Goal: Check status: Check status

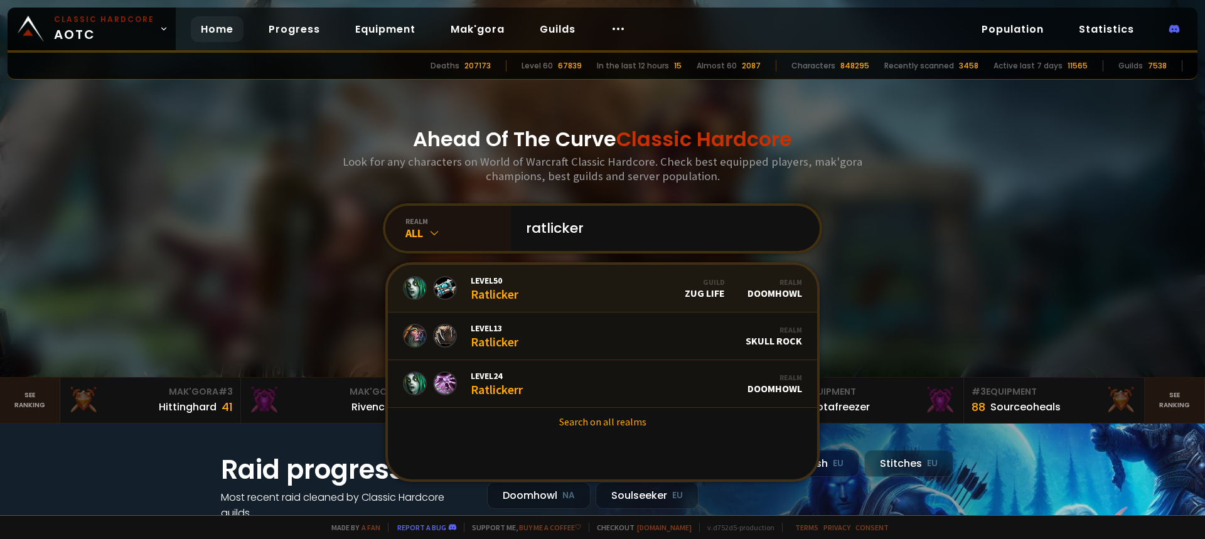
type input "ratlicker"
click at [532, 291] on link "Level 50 Ratlicker Guild Zug Life Realm Doomhowl" at bounding box center [602, 289] width 429 height 48
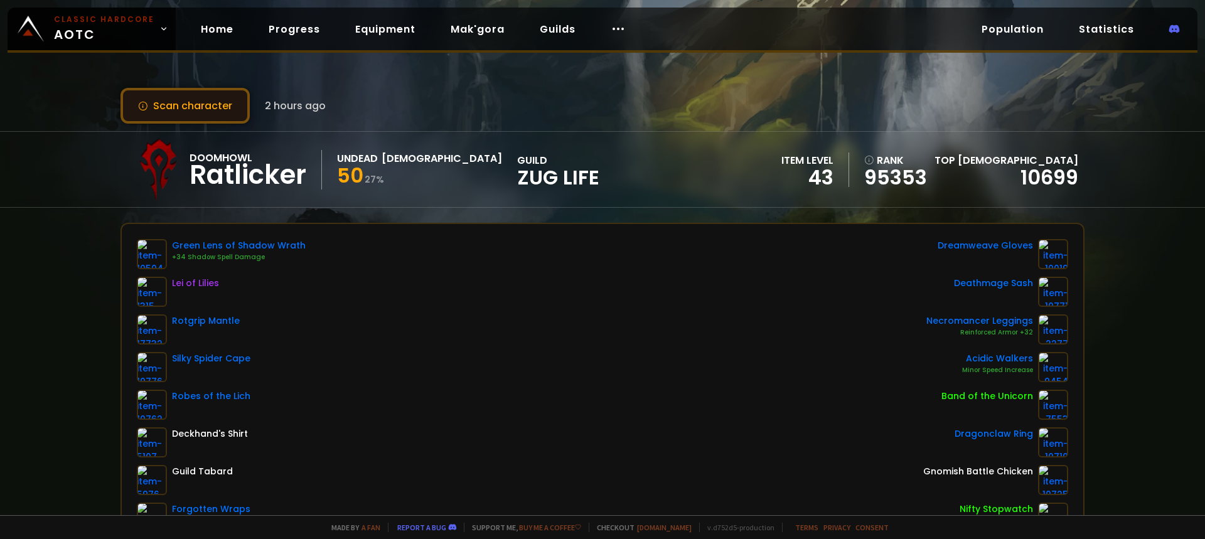
click at [219, 111] on button "Scan character" at bounding box center [185, 106] width 129 height 36
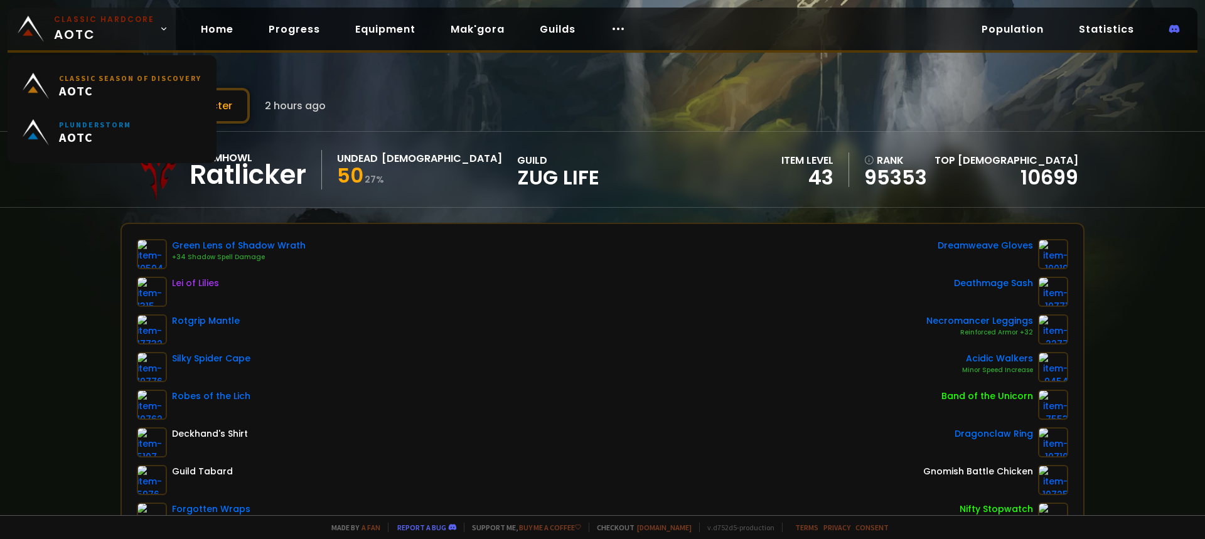
click at [83, 19] on small "Classic Hardcore" at bounding box center [104, 19] width 100 height 11
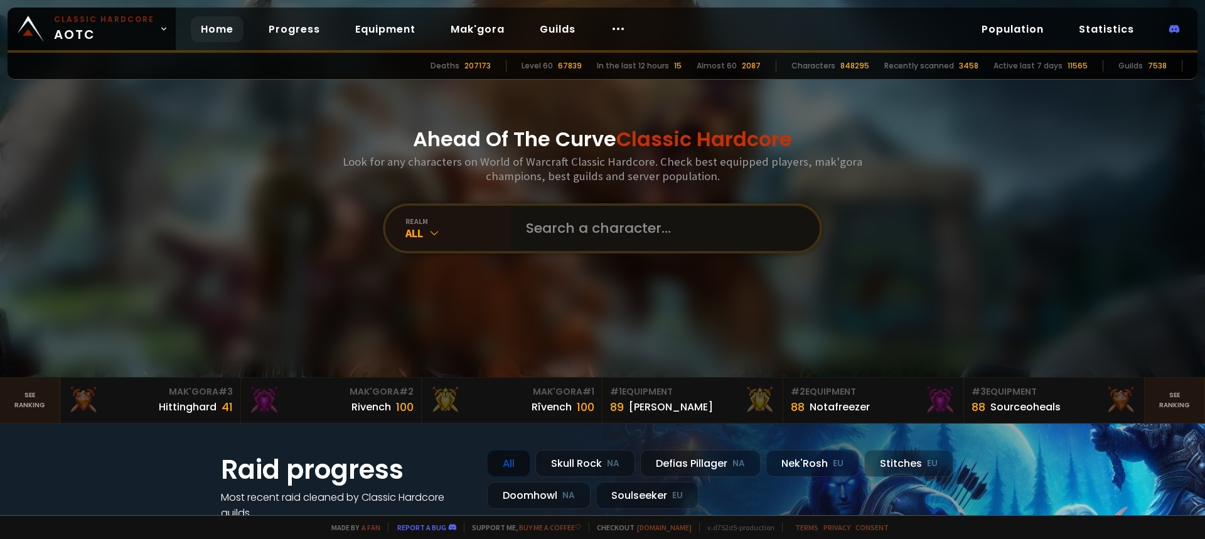
click at [642, 220] on input "text" at bounding box center [662, 228] width 286 height 45
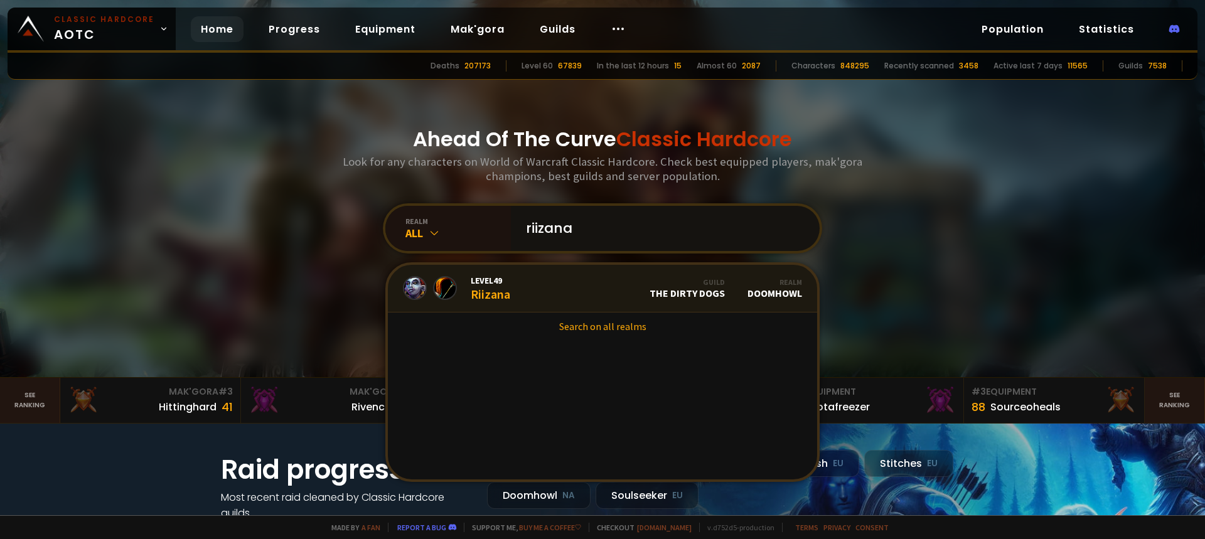
type input "riizana"
click at [546, 289] on link "Level 49 Riizana Guild The Dirty Dogs Realm Doomhowl" at bounding box center [602, 289] width 429 height 48
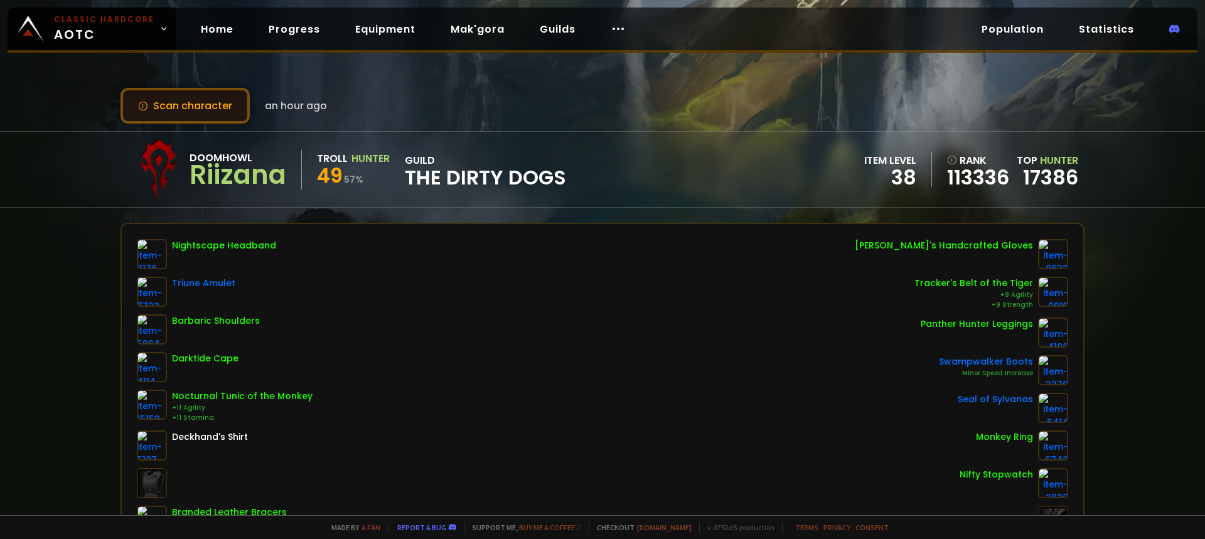
drag, startPoint x: 215, startPoint y: 111, endPoint x: 220, endPoint y: 116, distance: 6.7
click at [215, 112] on button "Scan character" at bounding box center [185, 106] width 129 height 36
click at [166, 112] on button "Scan character" at bounding box center [185, 106] width 129 height 36
click at [212, 109] on button "Scan character" at bounding box center [185, 106] width 129 height 36
click at [205, 123] on button "Scan character" at bounding box center [185, 106] width 129 height 36
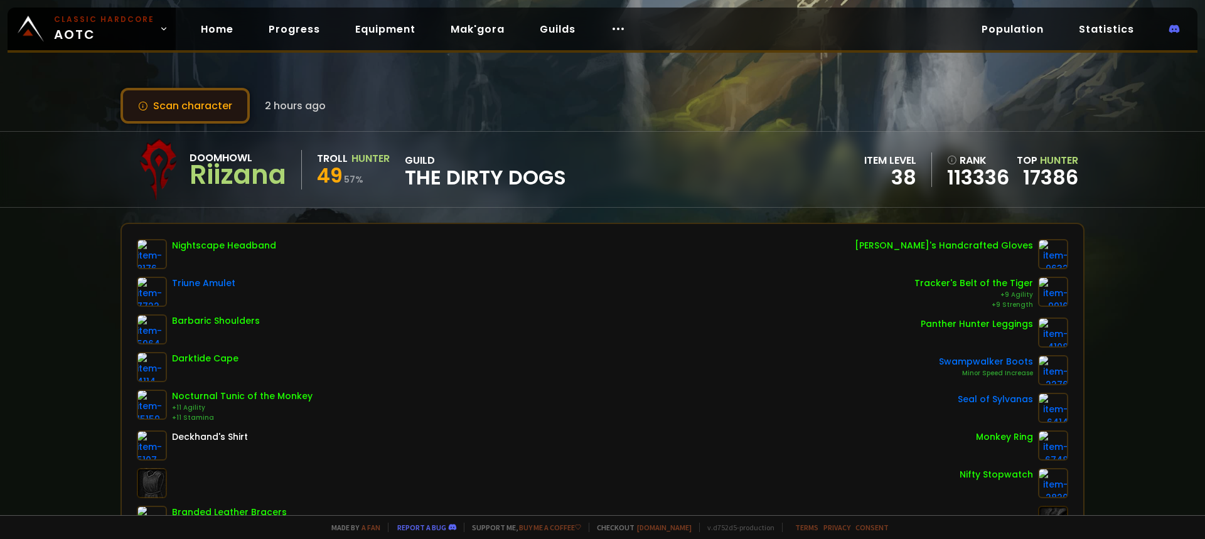
click at [207, 106] on button "Scan character" at bounding box center [185, 106] width 129 height 36
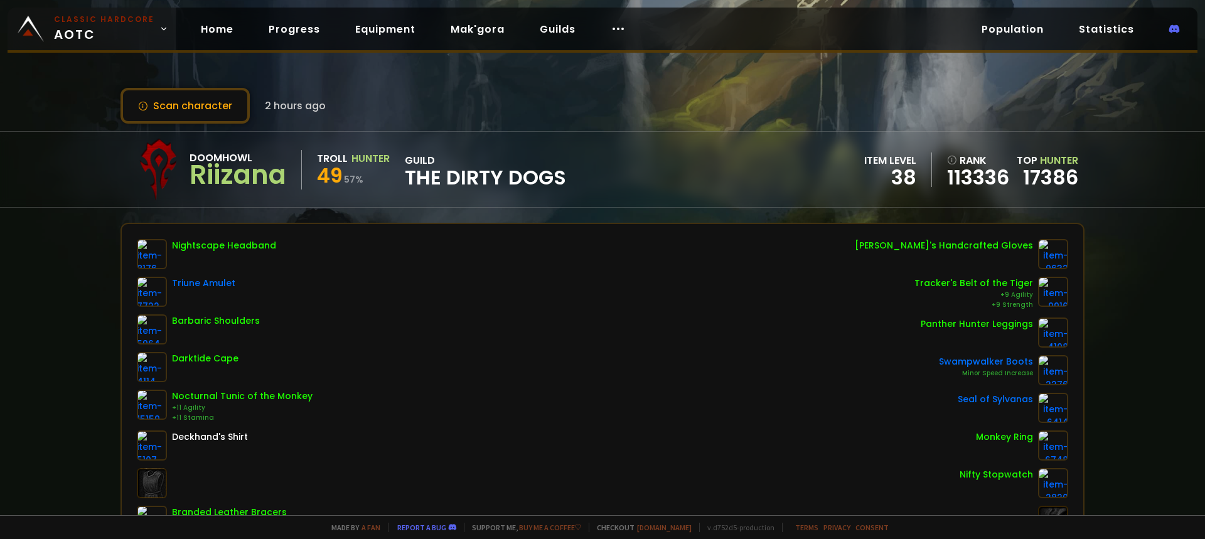
click at [91, 26] on span "Classic Hardcore AOTC" at bounding box center [104, 29] width 100 height 30
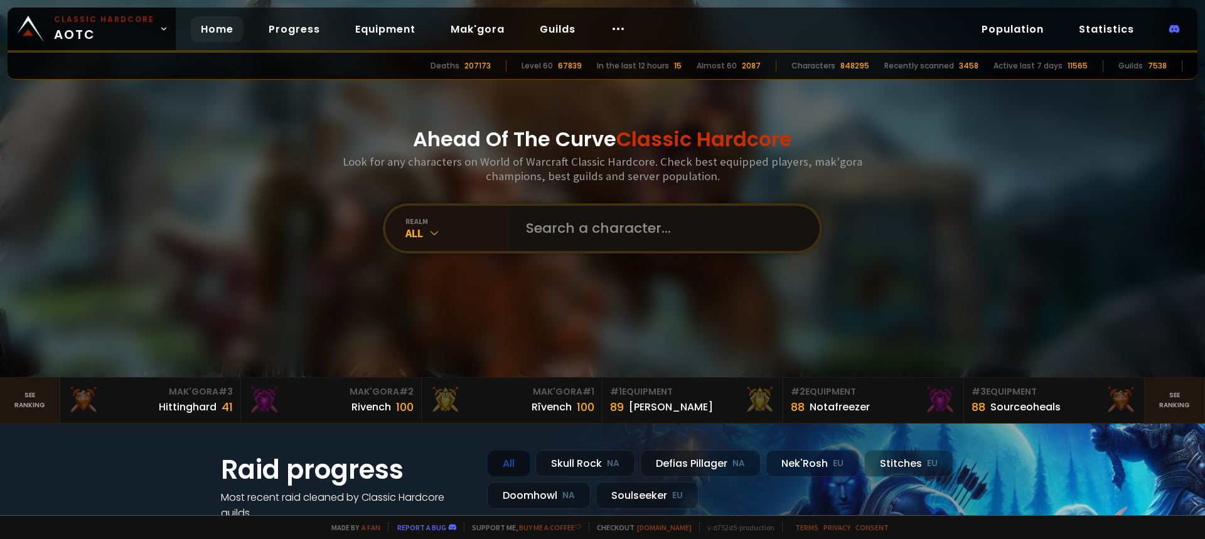
click at [628, 229] on input "text" at bounding box center [662, 228] width 286 height 45
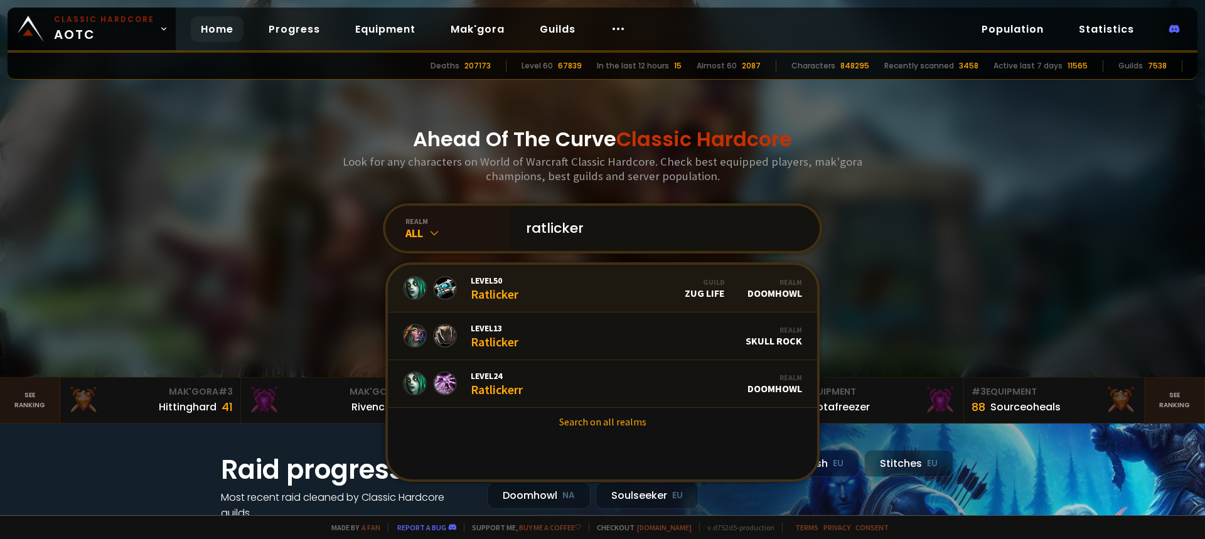
type input "ratlicker"
click at [542, 299] on link "Level 50 Ratlicker Guild Zug Life Realm Doomhowl" at bounding box center [602, 289] width 429 height 48
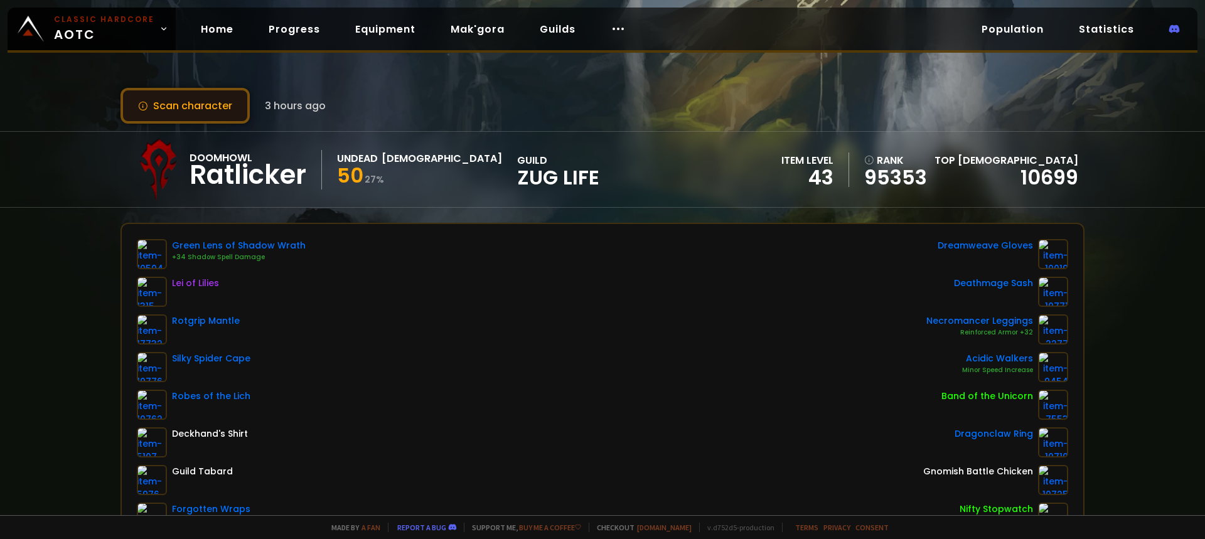
click at [197, 109] on button "Scan character" at bounding box center [185, 106] width 129 height 36
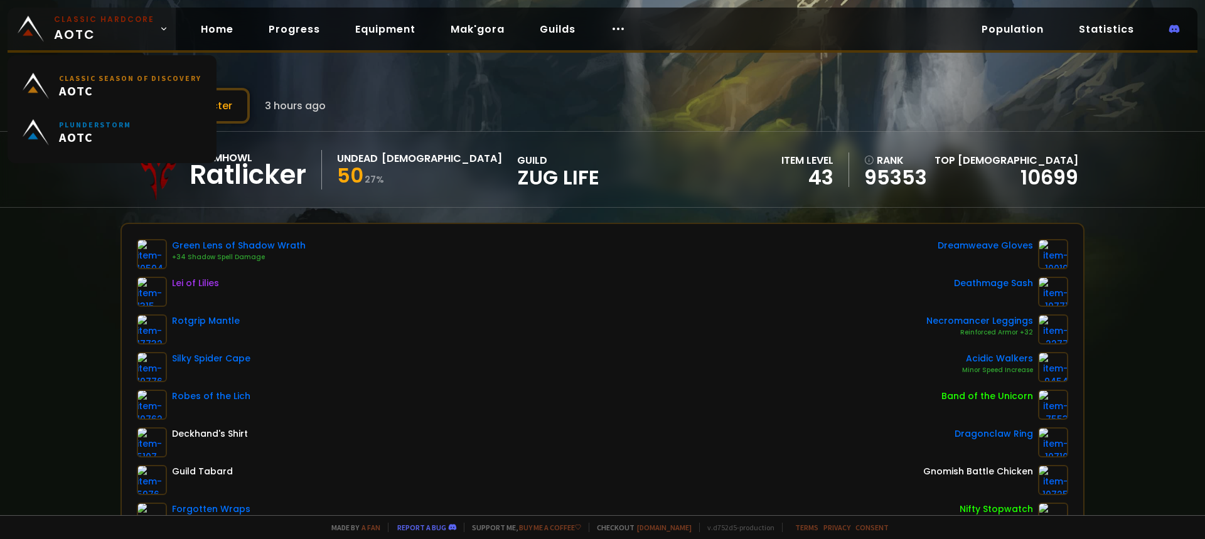
click at [89, 24] on small "Classic Hardcore" at bounding box center [104, 19] width 100 height 11
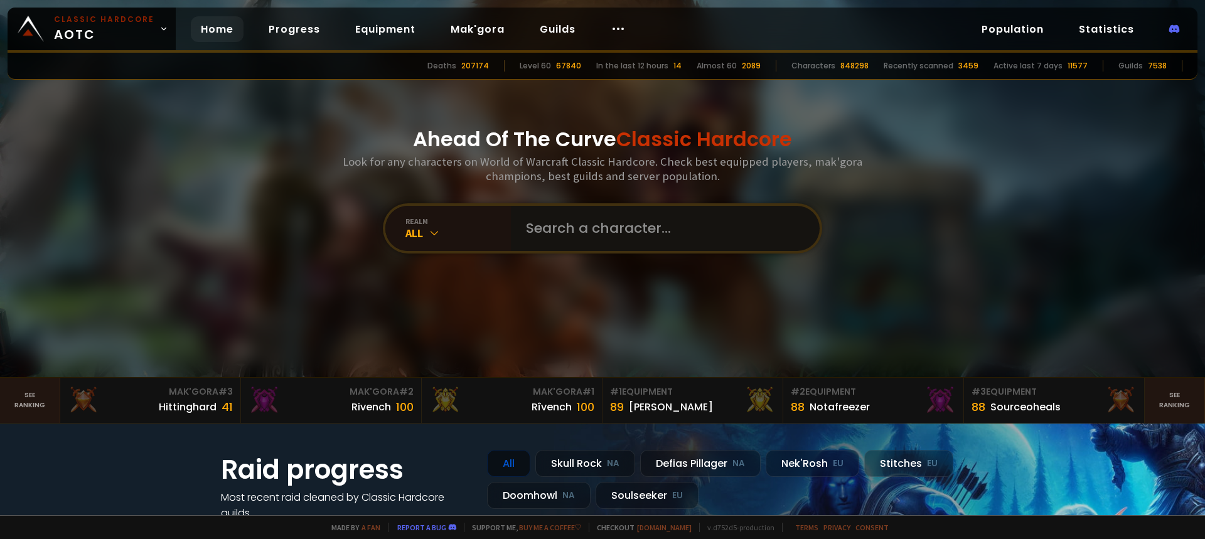
click at [590, 226] on input "text" at bounding box center [662, 228] width 286 height 45
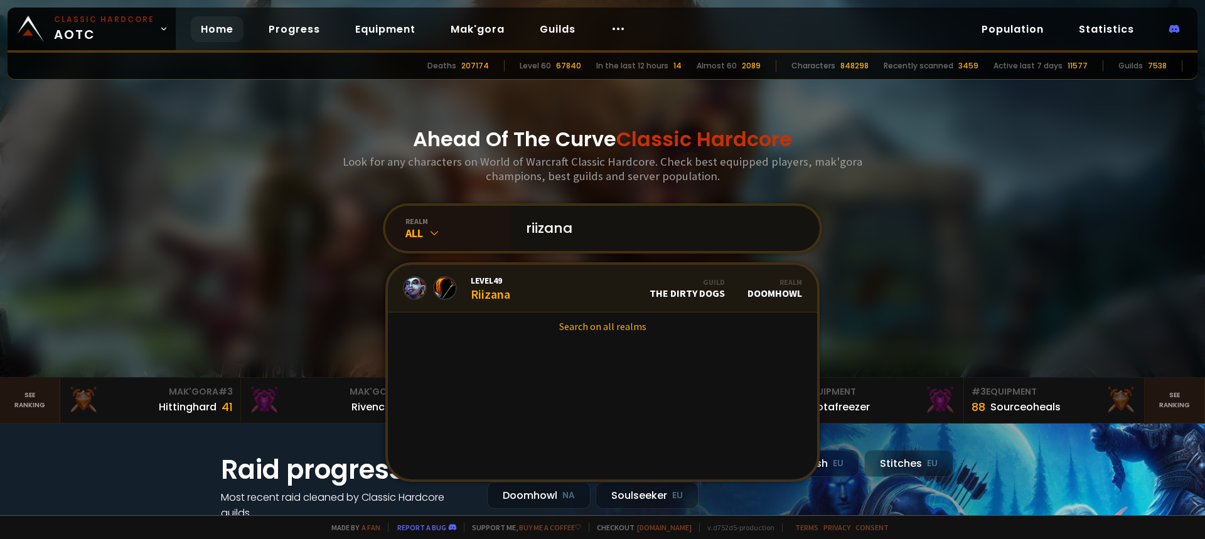
type input "riizana"
click at [506, 281] on link "Level 49 Riizana Guild The Dirty Dogs Realm Doomhowl" at bounding box center [602, 289] width 429 height 48
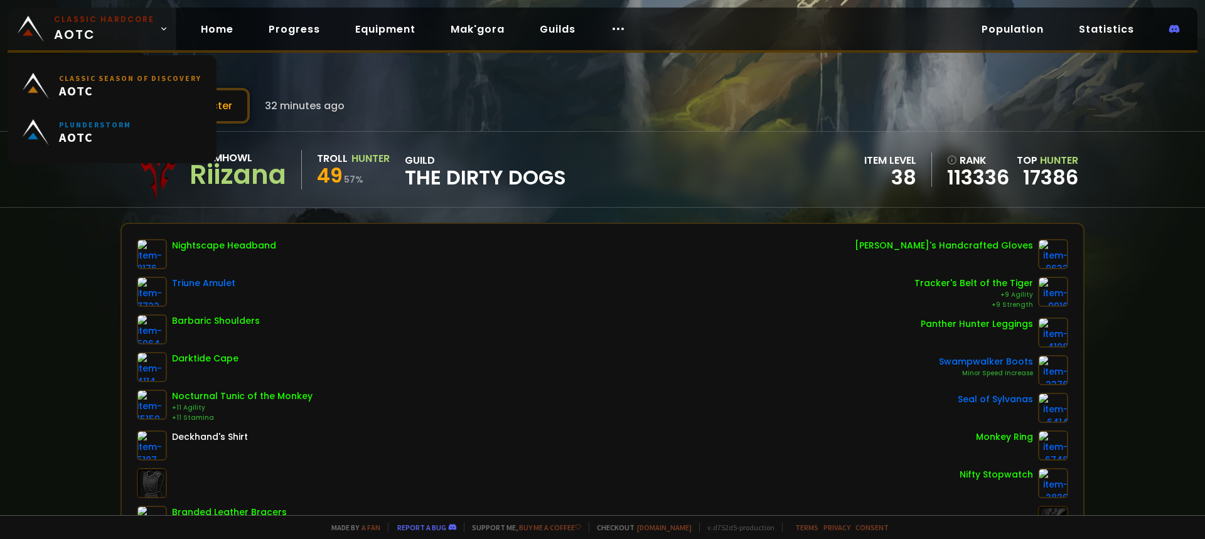
click at [105, 25] on span "Classic Hardcore AOTC" at bounding box center [104, 29] width 100 height 30
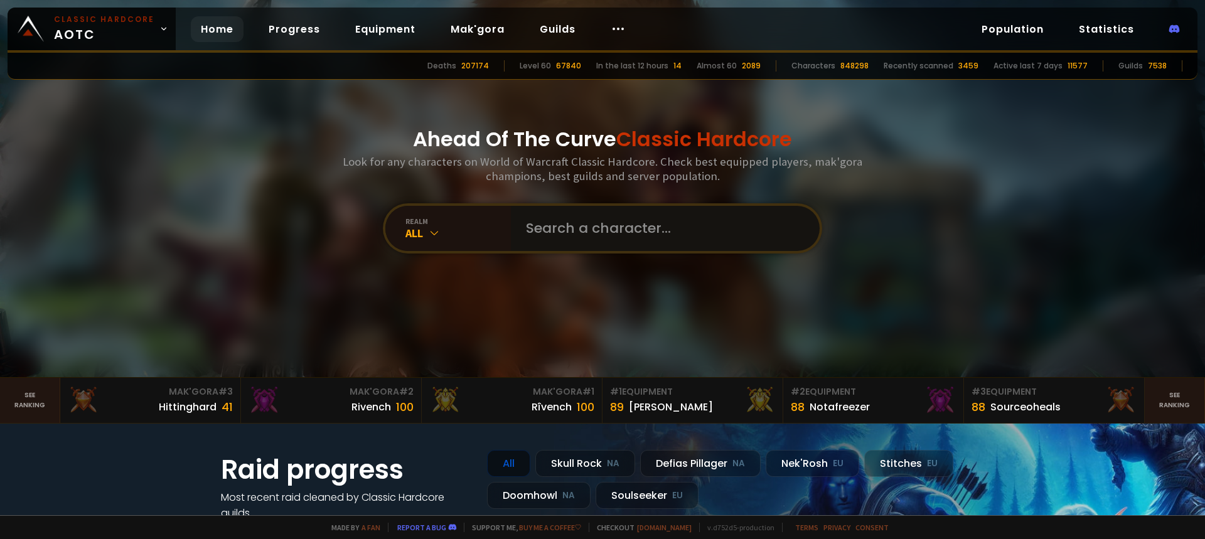
click at [611, 240] on input "text" at bounding box center [662, 228] width 286 height 45
type input "rizan"
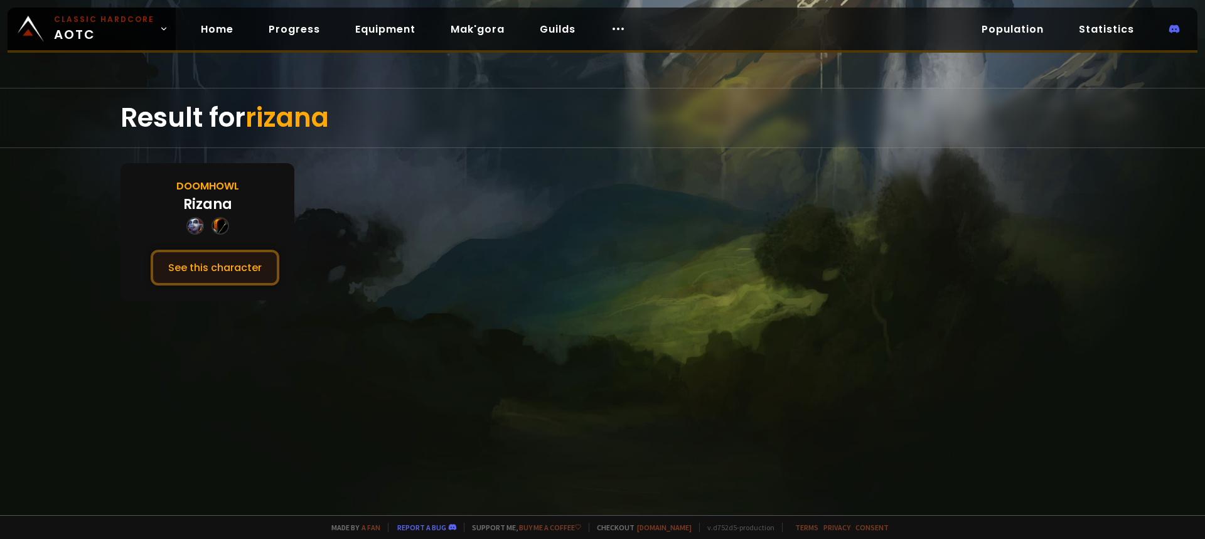
click at [230, 272] on button "See this character" at bounding box center [215, 268] width 129 height 36
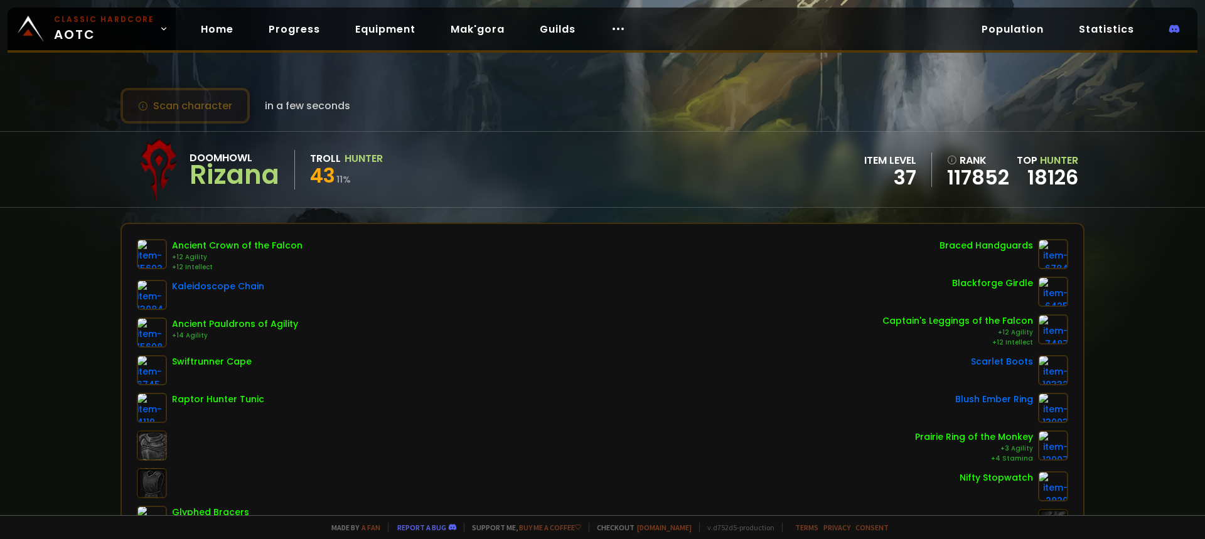
click at [229, 111] on button "Scan character" at bounding box center [185, 106] width 129 height 36
click at [89, 22] on small "Classic Hardcore" at bounding box center [104, 19] width 100 height 11
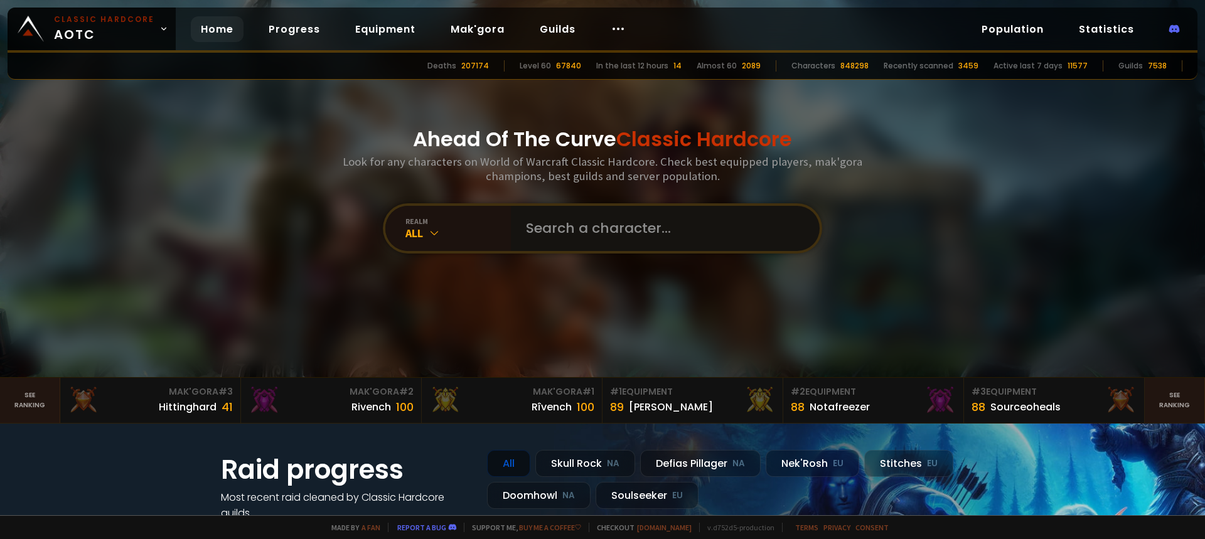
click at [573, 230] on input "text" at bounding box center [662, 228] width 286 height 45
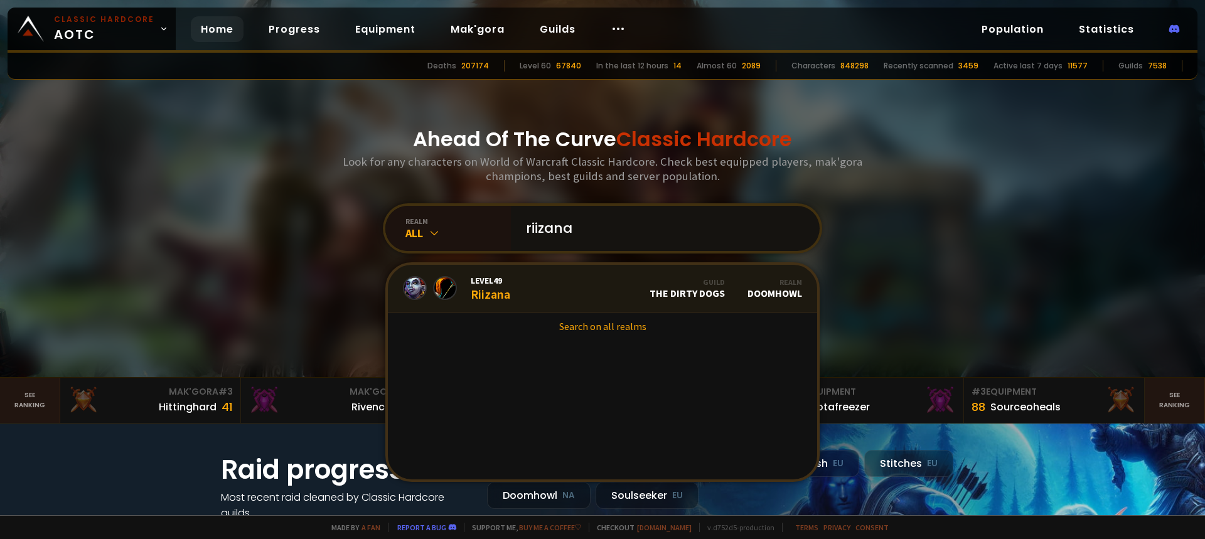
type input "riizana"
click at [485, 294] on div "Level 49 Riizana" at bounding box center [491, 288] width 40 height 27
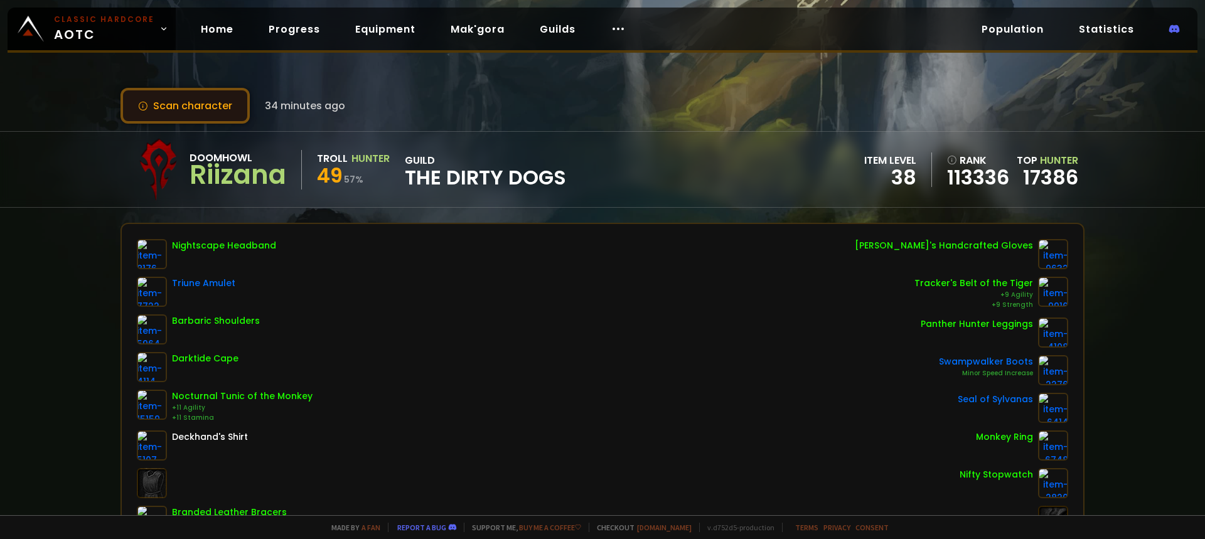
click at [227, 121] on button "Scan character" at bounding box center [185, 106] width 129 height 36
click at [196, 98] on button "Scan character" at bounding box center [185, 106] width 129 height 36
click at [171, 102] on button "Scan character" at bounding box center [185, 106] width 129 height 36
click at [192, 98] on button "Scan character" at bounding box center [185, 106] width 129 height 36
click at [187, 110] on button "Scan character" at bounding box center [185, 106] width 129 height 36
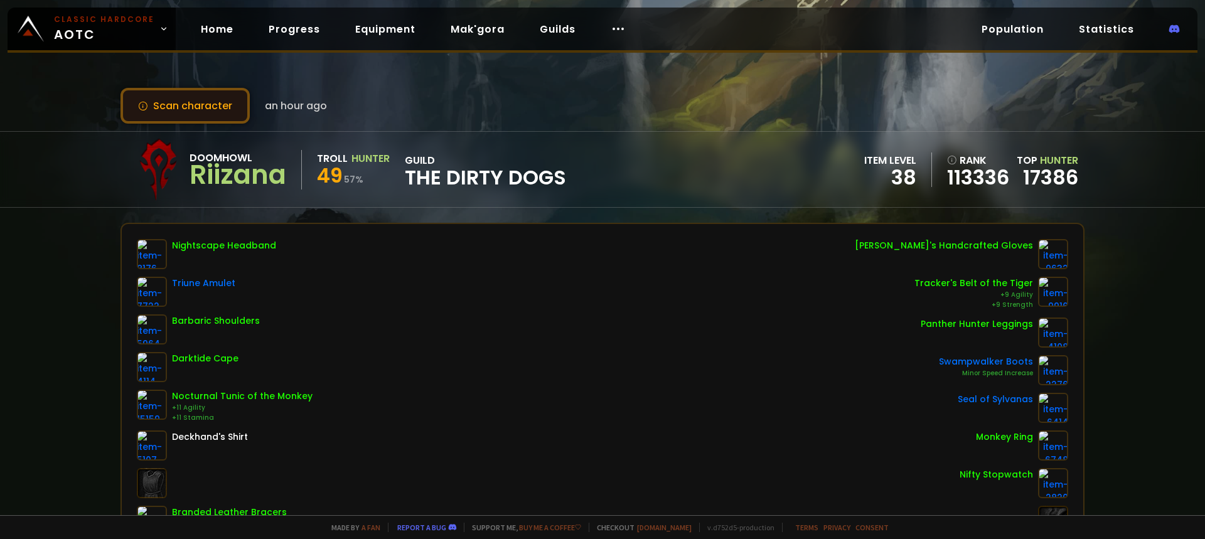
click at [201, 107] on button "Scan character" at bounding box center [185, 106] width 129 height 36
click at [210, 98] on button "Scan character" at bounding box center [185, 106] width 129 height 36
click at [220, 104] on button "Scan character" at bounding box center [185, 106] width 129 height 36
click at [210, 109] on button "Scan character" at bounding box center [185, 106] width 129 height 36
click at [143, 97] on button "Scan character" at bounding box center [185, 106] width 129 height 36
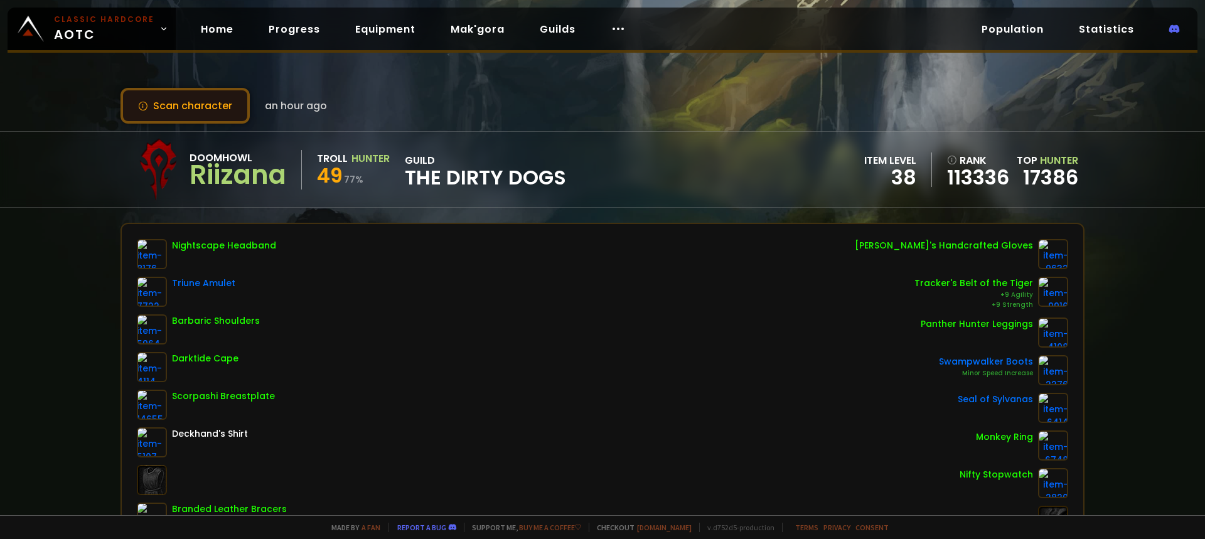
click at [208, 100] on button "Scan character" at bounding box center [185, 106] width 129 height 36
click at [208, 108] on button "Scan character" at bounding box center [185, 106] width 129 height 36
click at [193, 103] on button "Scan character" at bounding box center [185, 106] width 129 height 36
click at [231, 114] on button "Scan character" at bounding box center [185, 106] width 129 height 36
click at [212, 105] on button "Scan character" at bounding box center [185, 106] width 129 height 36
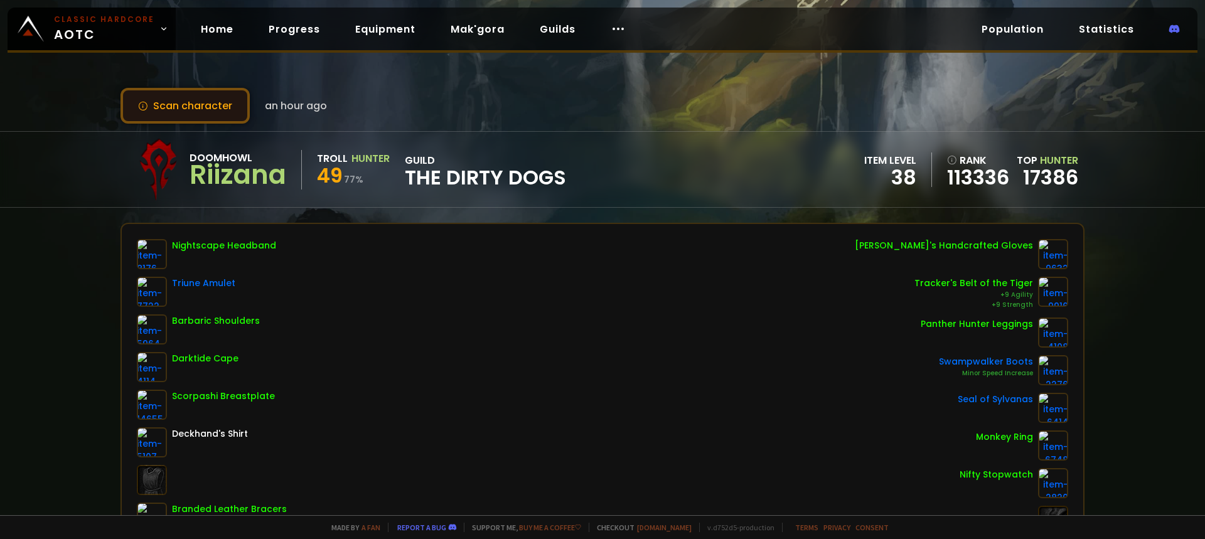
click at [168, 95] on button "Scan character" at bounding box center [185, 106] width 129 height 36
click at [230, 109] on button "Scan character" at bounding box center [185, 106] width 129 height 36
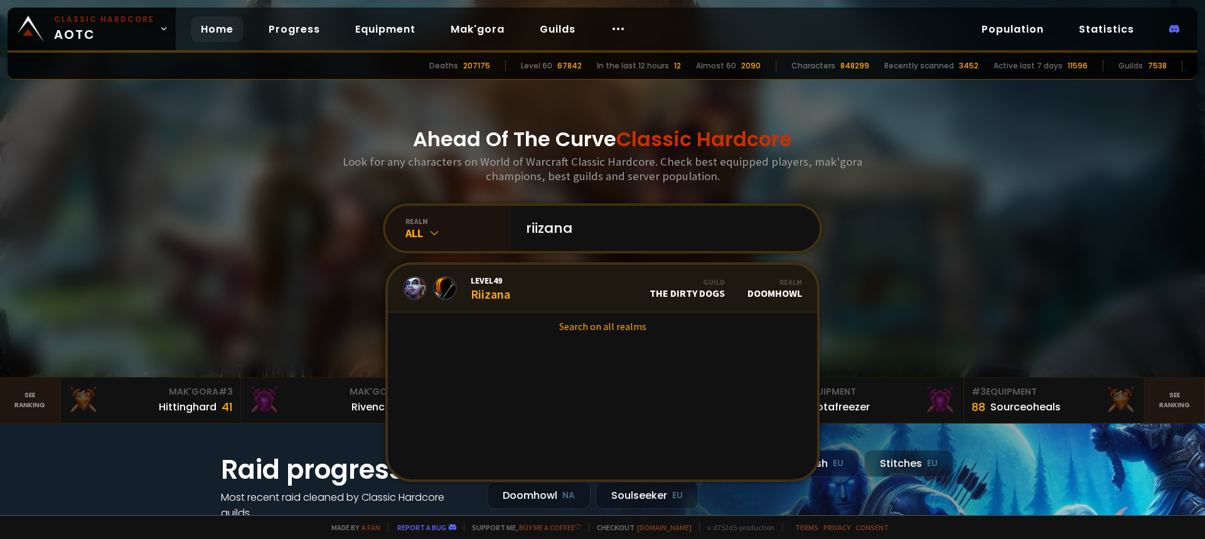
type input "riizana"
click at [535, 289] on link "Level 49 Riizana Guild The Dirty Dogs Realm Doomhowl" at bounding box center [602, 289] width 429 height 48
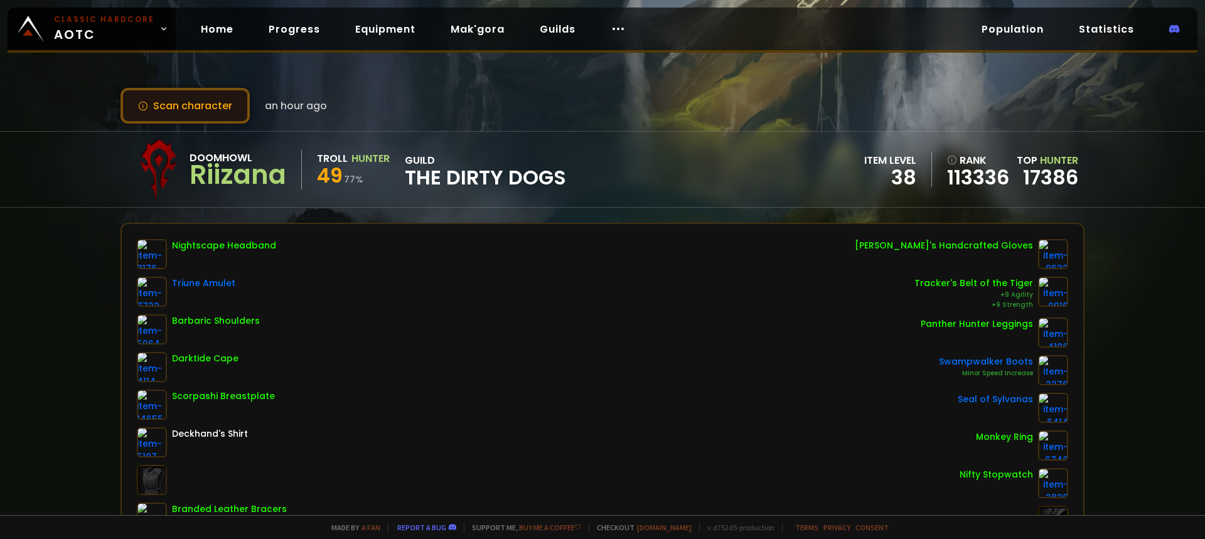
click at [212, 104] on button "Scan character" at bounding box center [185, 106] width 129 height 36
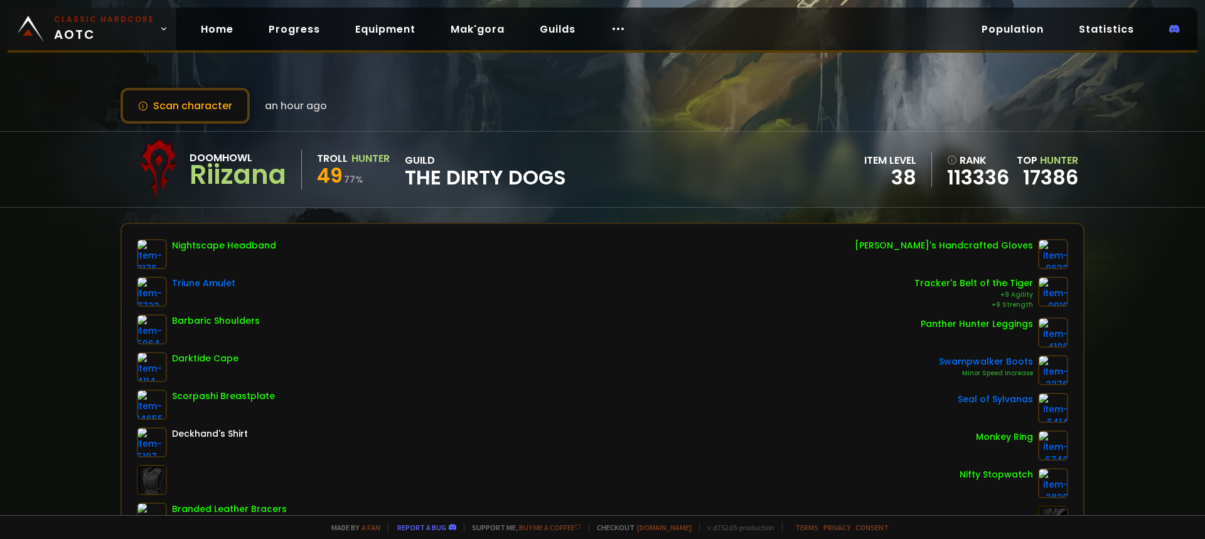
click at [119, 18] on small "Classic Hardcore" at bounding box center [104, 19] width 100 height 11
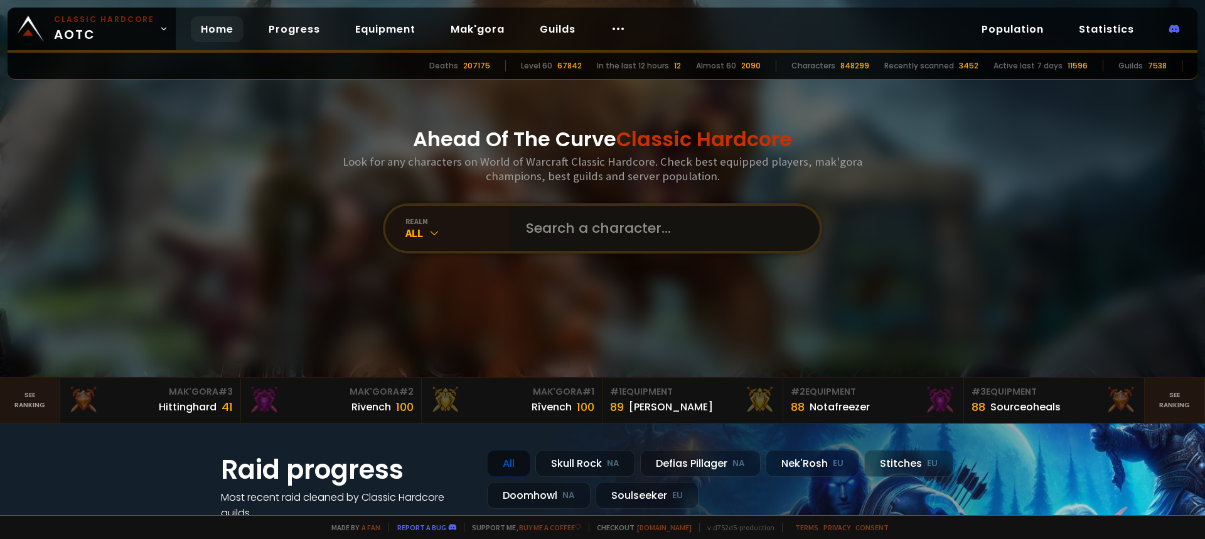
click at [610, 227] on input "text" at bounding box center [662, 228] width 286 height 45
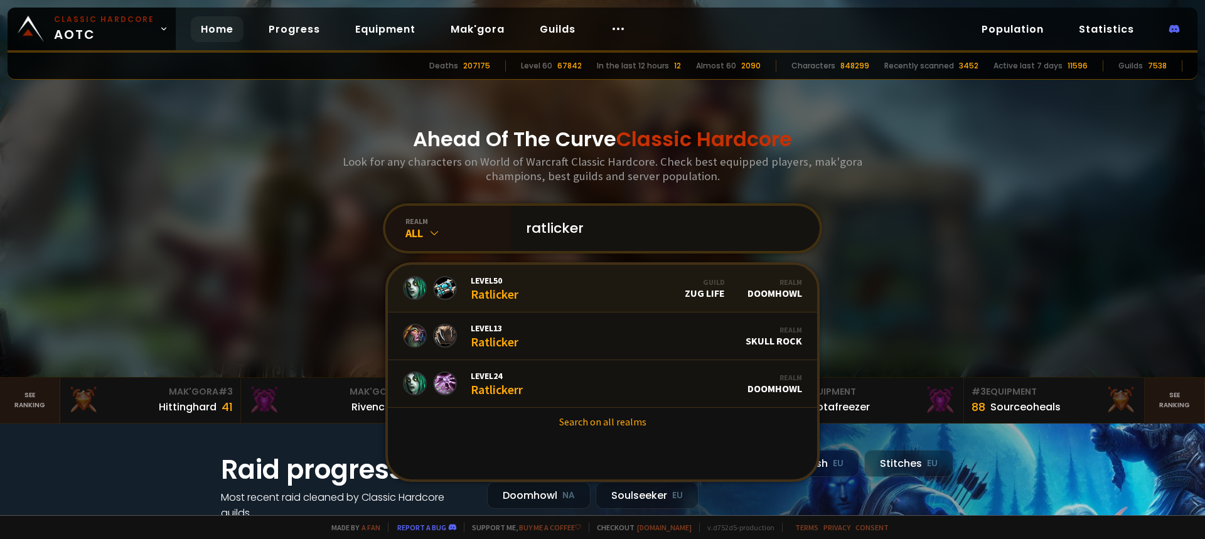
type input "ratlicker"
click at [519, 289] on link "Level 50 Ratlicker Guild Zug Life Realm Doomhowl" at bounding box center [602, 289] width 429 height 48
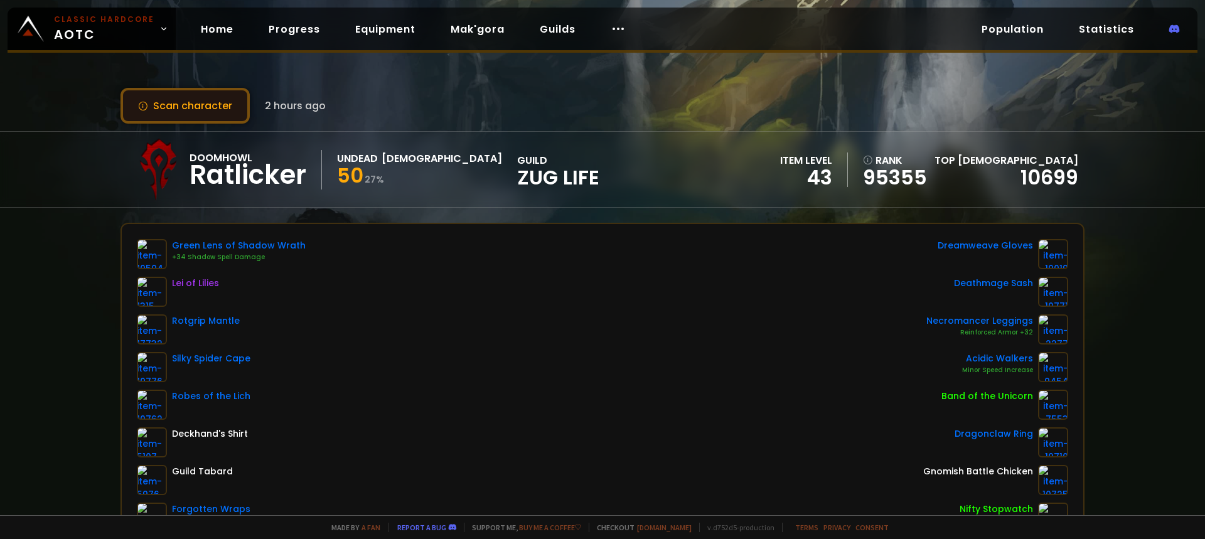
click at [195, 113] on button "Scan character" at bounding box center [185, 106] width 129 height 36
click at [236, 99] on button "Scan character" at bounding box center [185, 106] width 129 height 36
